Goal: Transaction & Acquisition: Book appointment/travel/reservation

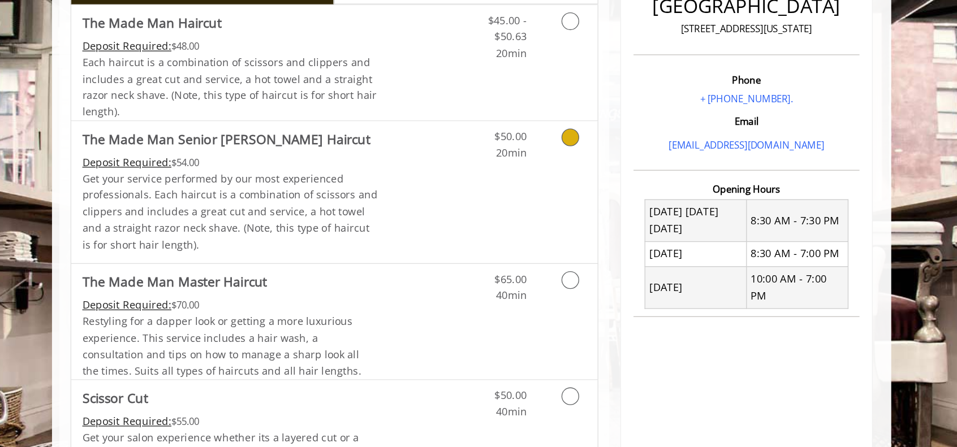
scroll to position [311, 0]
click at [500, 141] on div "$50.00 20min" at bounding box center [524, 147] width 101 height 109
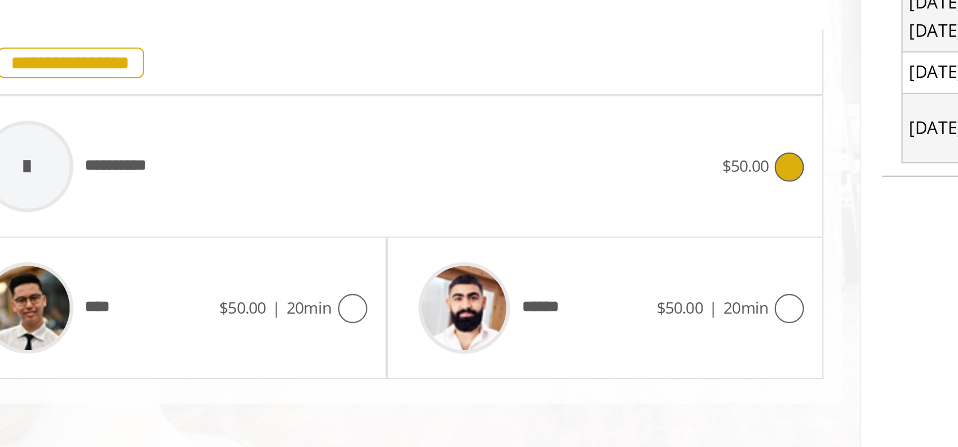
scroll to position [306, 0]
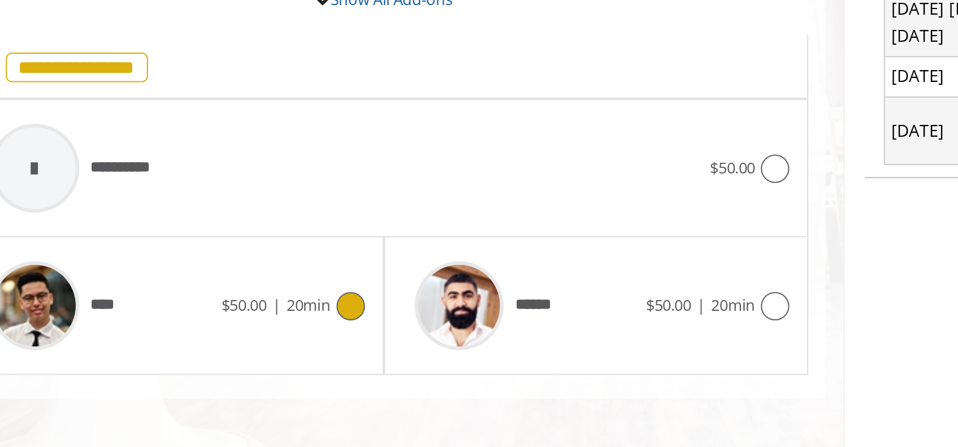
click at [280, 295] on div "****" at bounding box center [238, 309] width 116 height 54
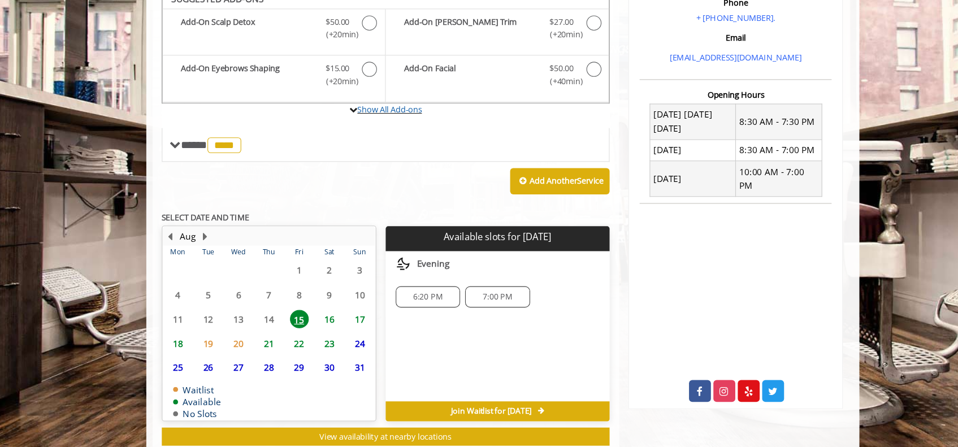
scroll to position [357, 0]
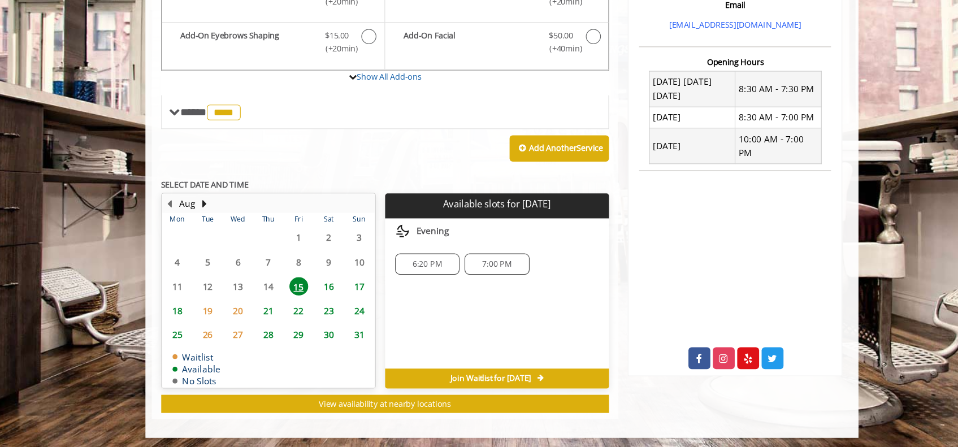
click at [243, 316] on span "20" at bounding box center [240, 324] width 17 height 16
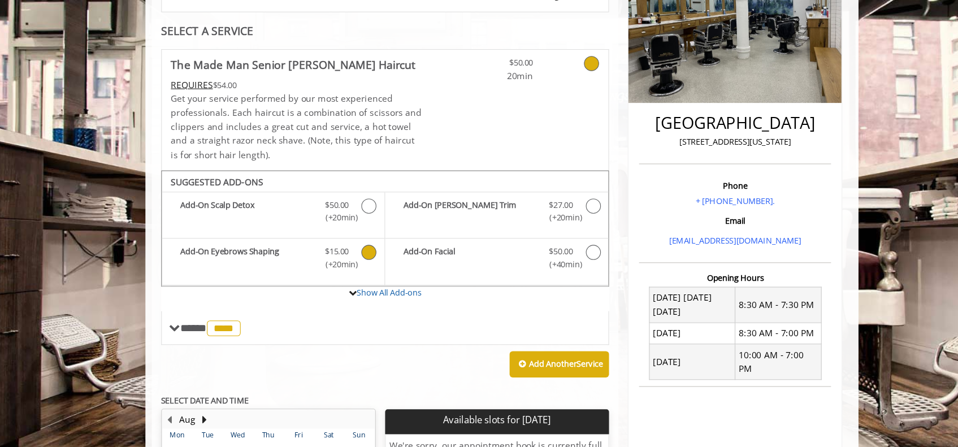
scroll to position [203, 0]
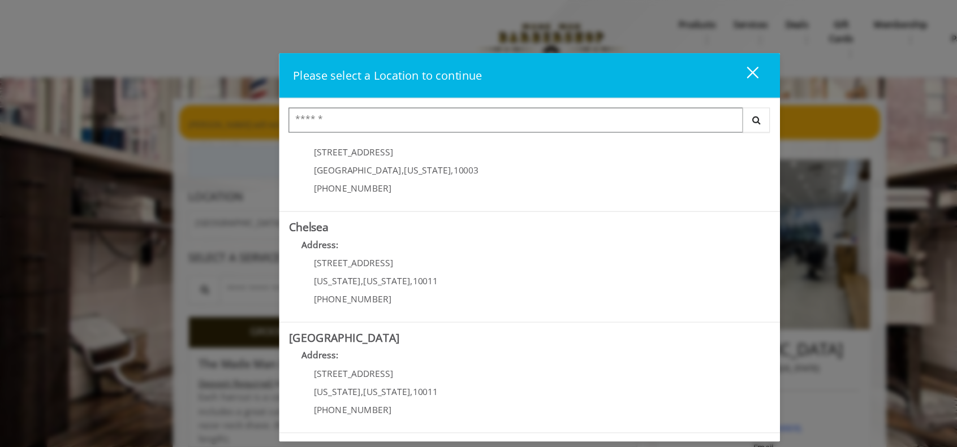
scroll to position [32, 0]
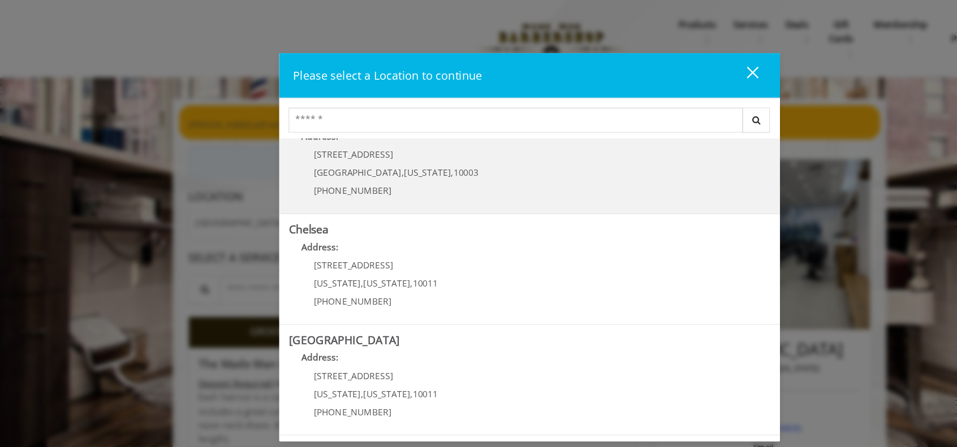
click at [294, 146] on div "60 E 8th St Manhattan , New York , 10003 (212) 598-1840" at bounding box center [349, 159] width 177 height 49
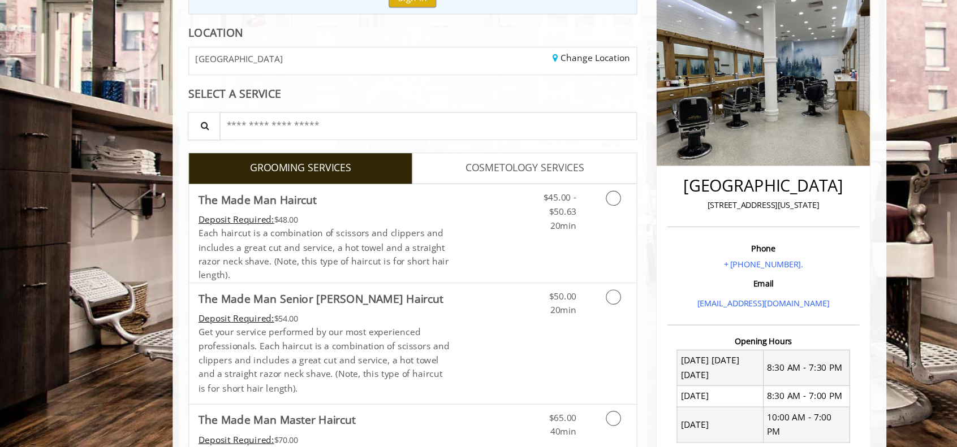
scroll to position [128, 0]
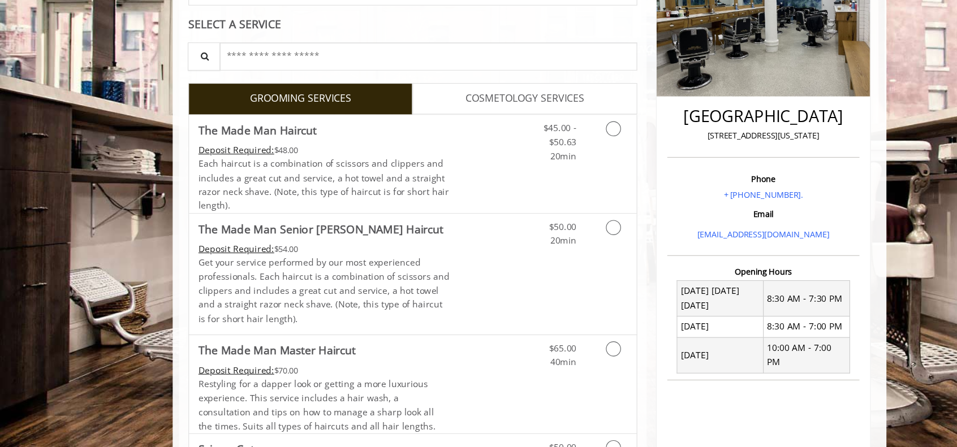
scroll to position [169, 0]
click at [388, 279] on p "Get your service performed by our most experienced professionals. Each haircut …" at bounding box center [292, 305] width 227 height 63
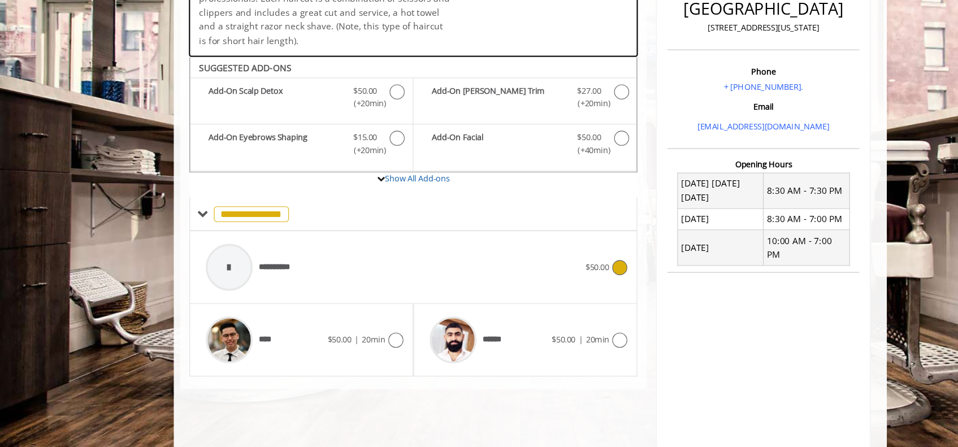
scroll to position [306, 0]
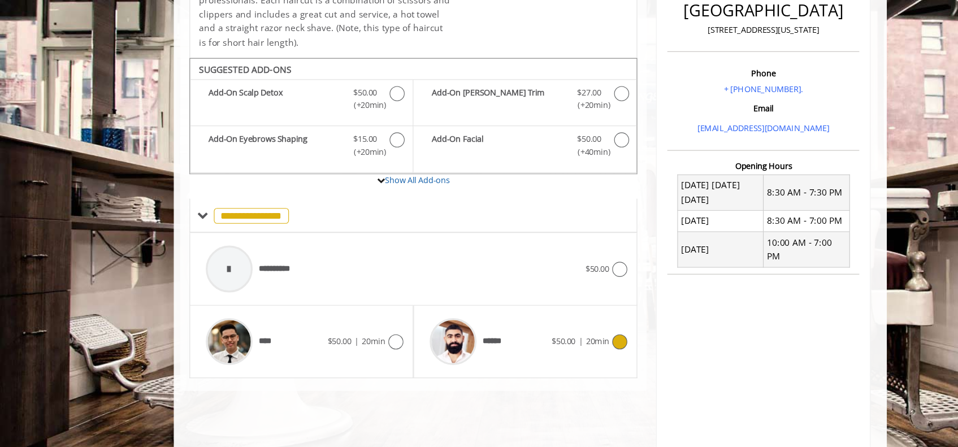
click at [468, 304] on div "******" at bounding box center [441, 309] width 116 height 54
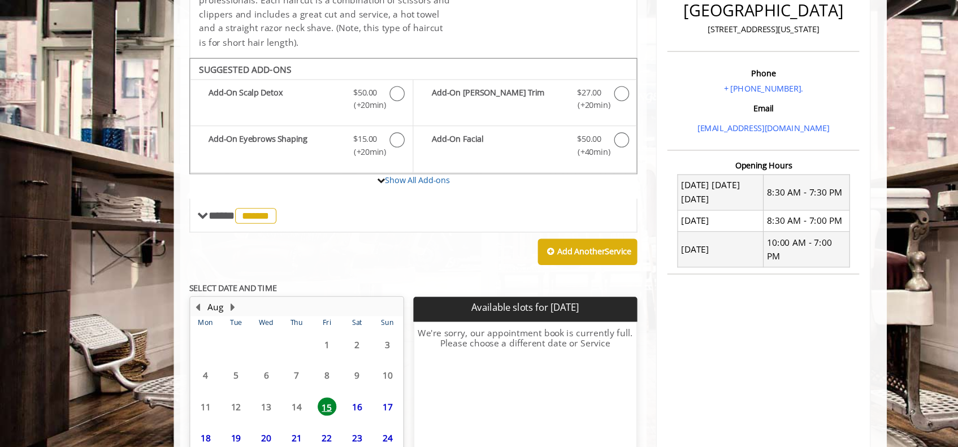
scroll to position [357, 0]
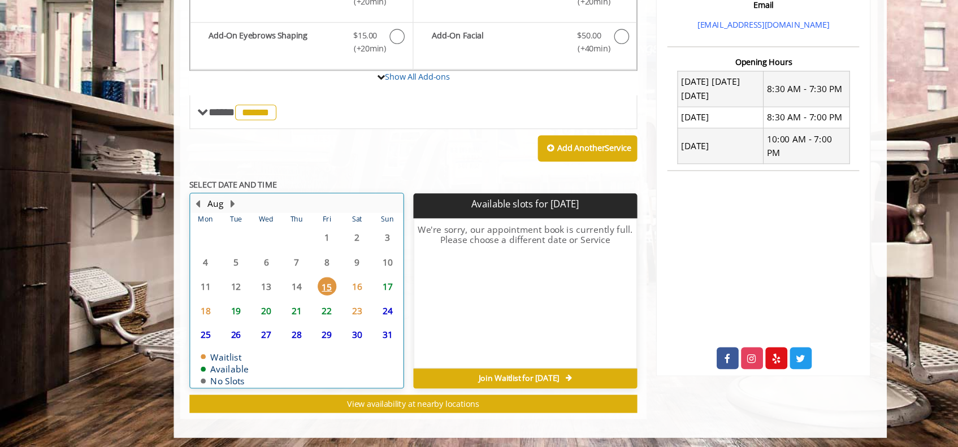
click at [231, 346] on div "27" at bounding box center [240, 345] width 23 height 16
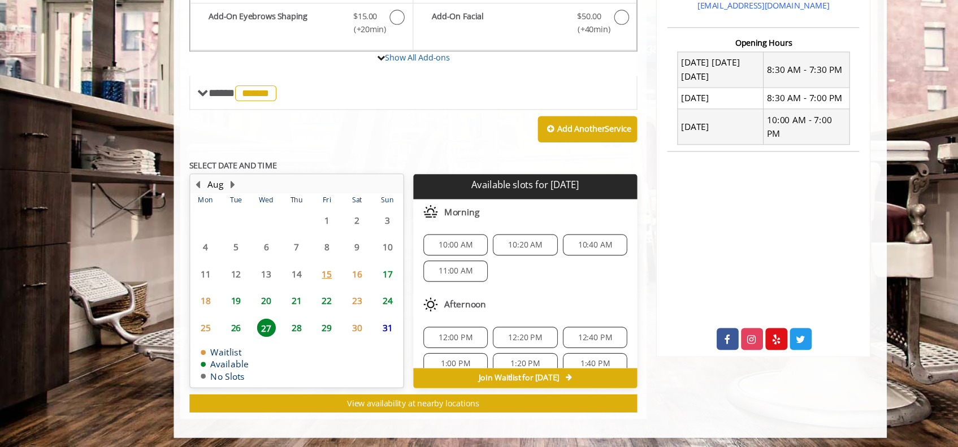
click at [237, 331] on span "27" at bounding box center [240, 339] width 17 height 16
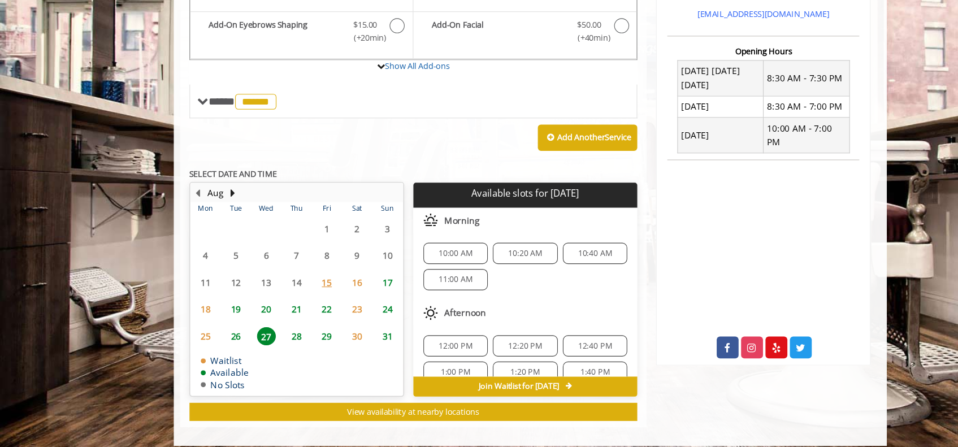
click at [239, 321] on span "20" at bounding box center [240, 322] width 17 height 16
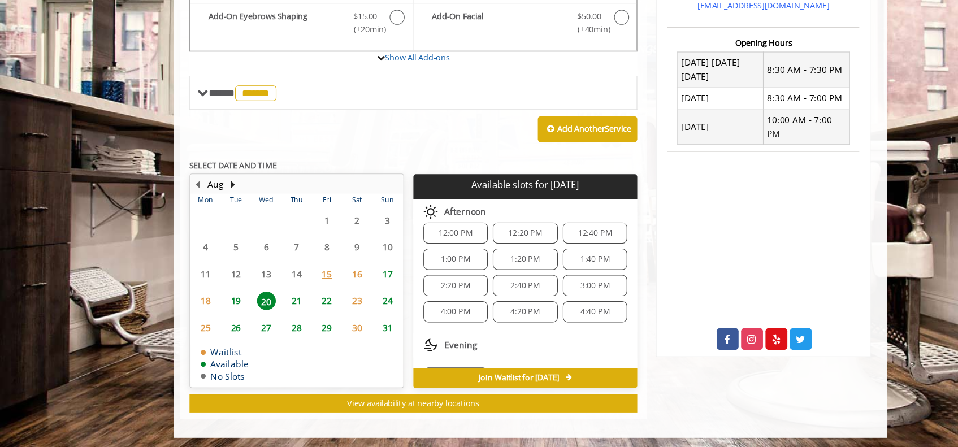
scroll to position [0, 0]
